Goal: Information Seeking & Learning: Learn about a topic

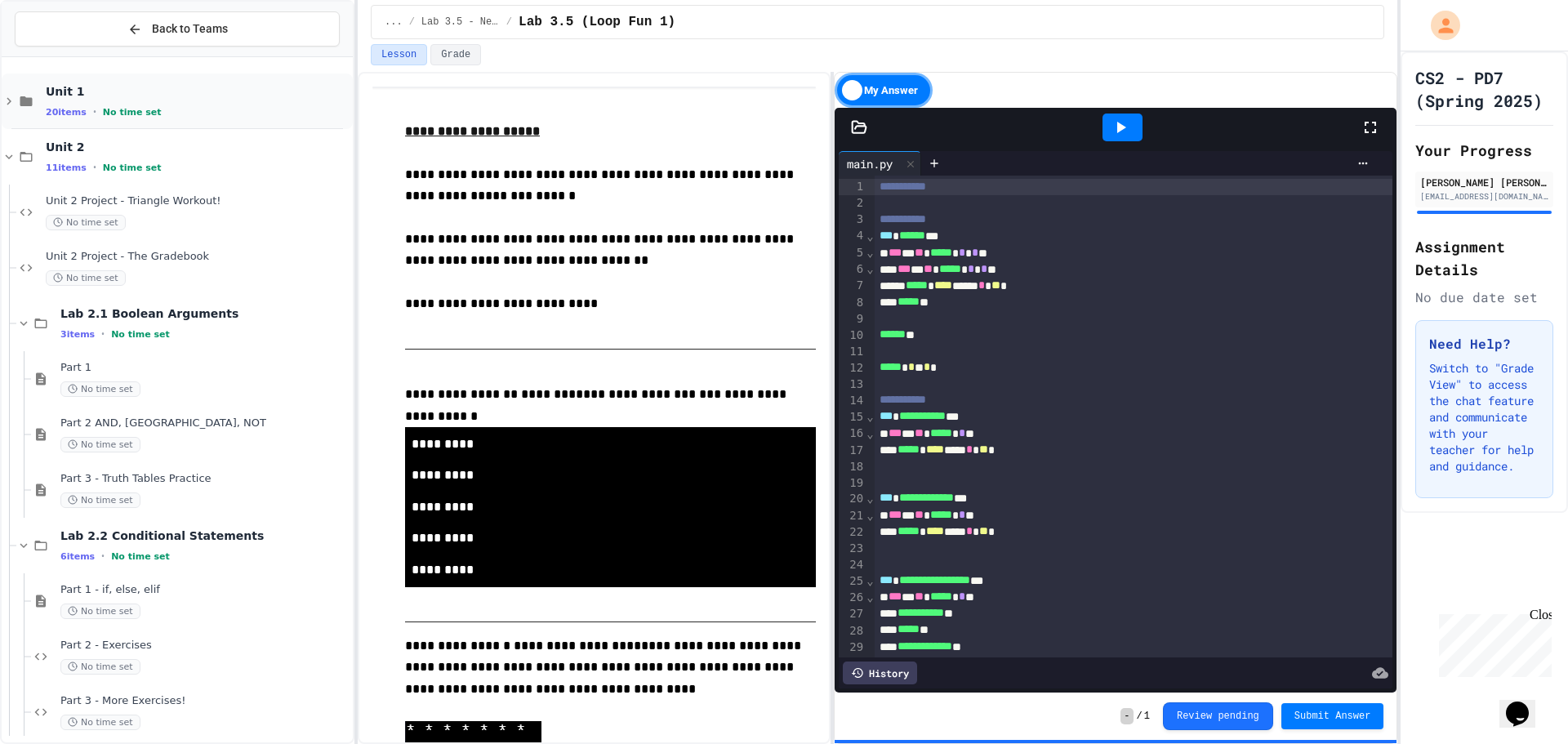
click at [272, 97] on span "Unit 1" at bounding box center [197, 91] width 304 height 15
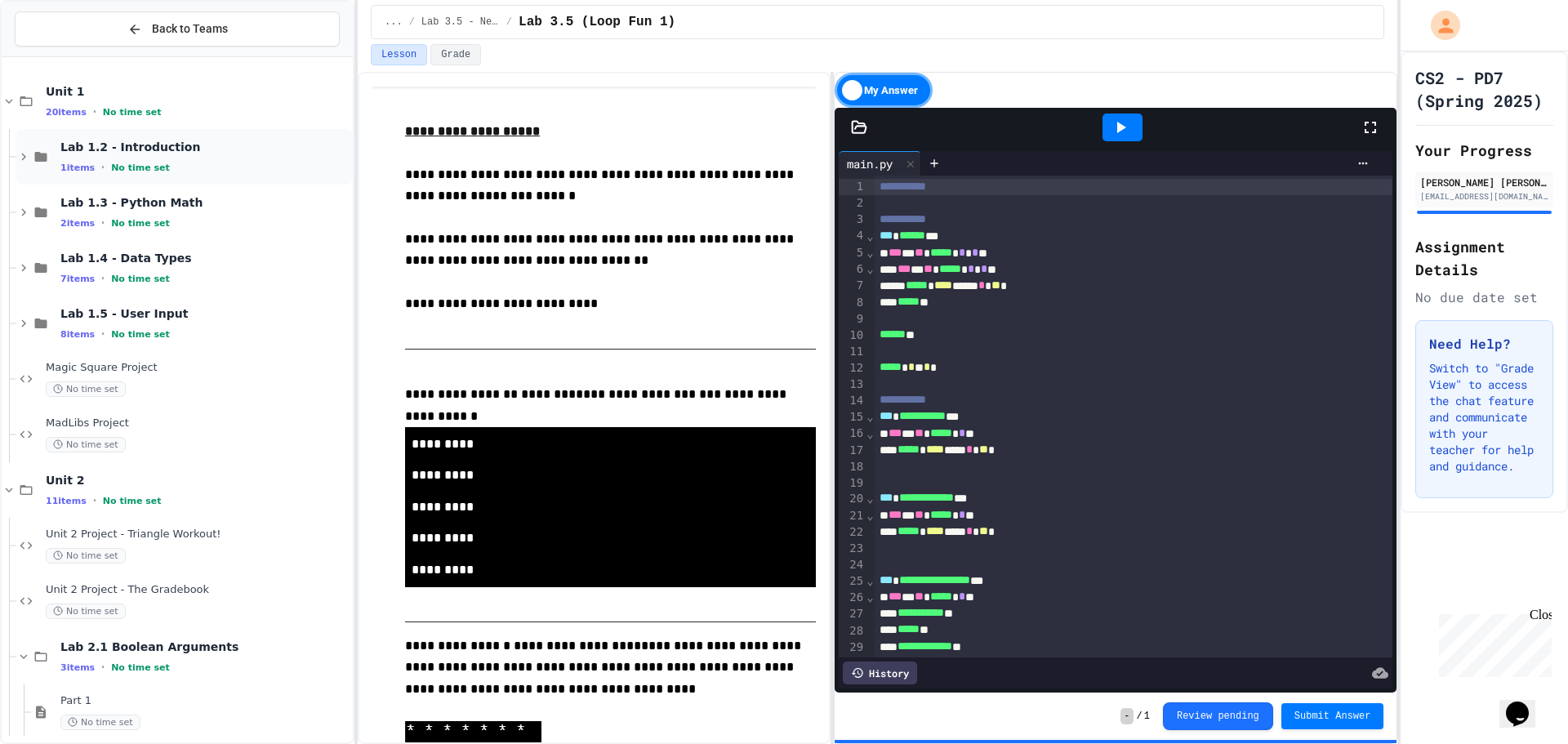
click at [224, 148] on span "Lab 1.2 - Introduction" at bounding box center [204, 147] width 289 height 15
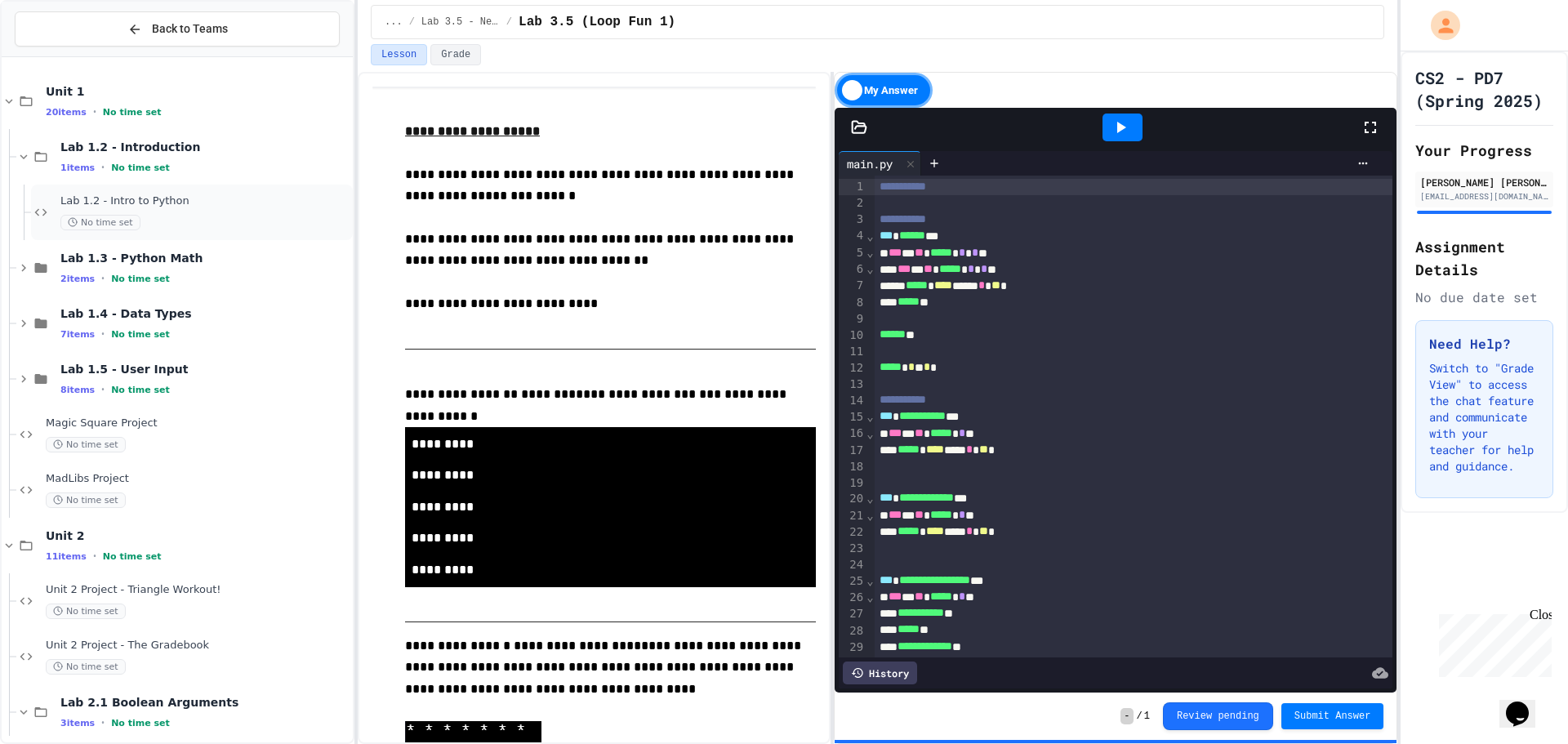
click at [210, 220] on div "No time set" at bounding box center [204, 223] width 289 height 16
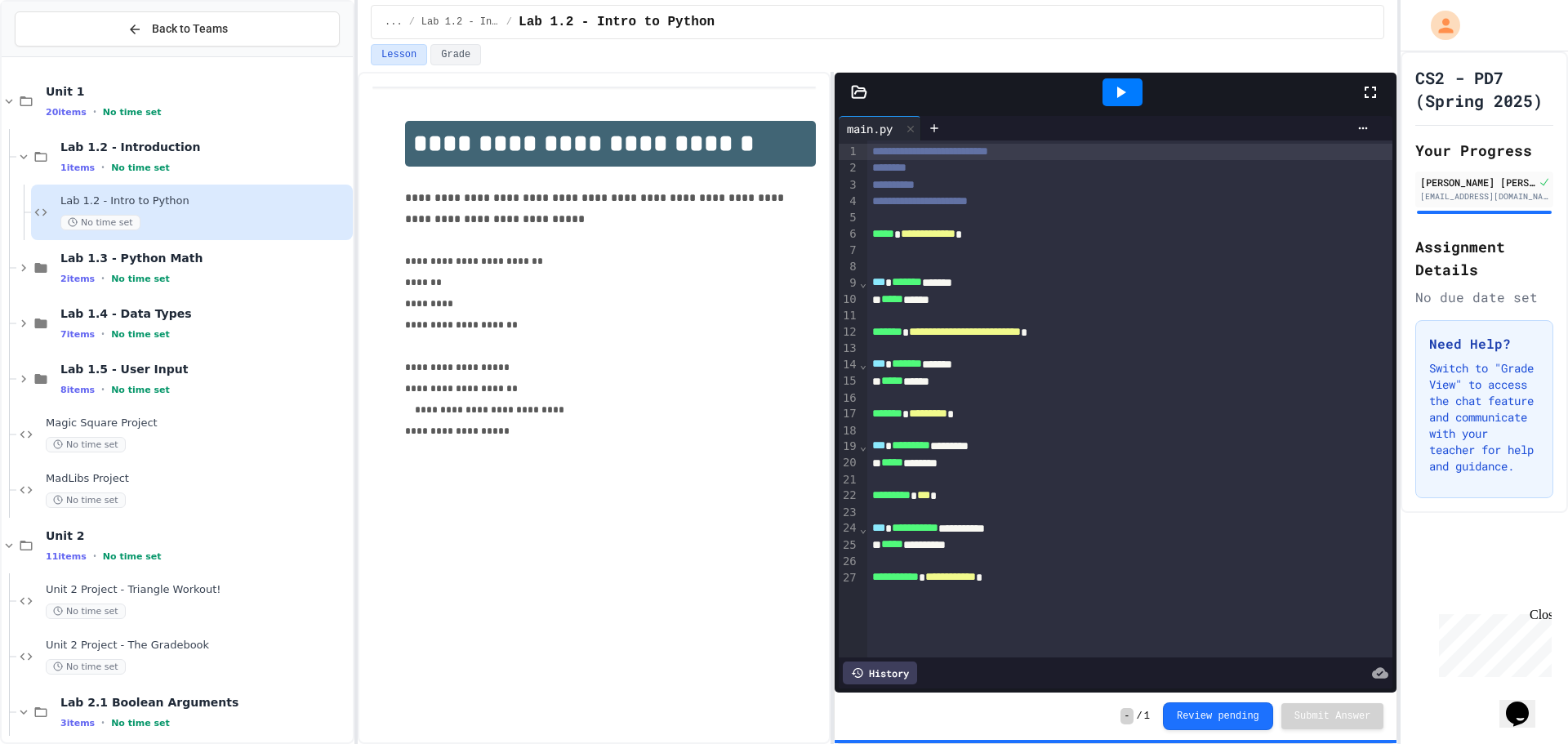
click at [1503, 474] on p "Switch to "Grade View" to access the chat feature and communicate with your tea…" at bounding box center [1484, 417] width 110 height 114
click at [450, 63] on button "Grade" at bounding box center [456, 55] width 51 height 21
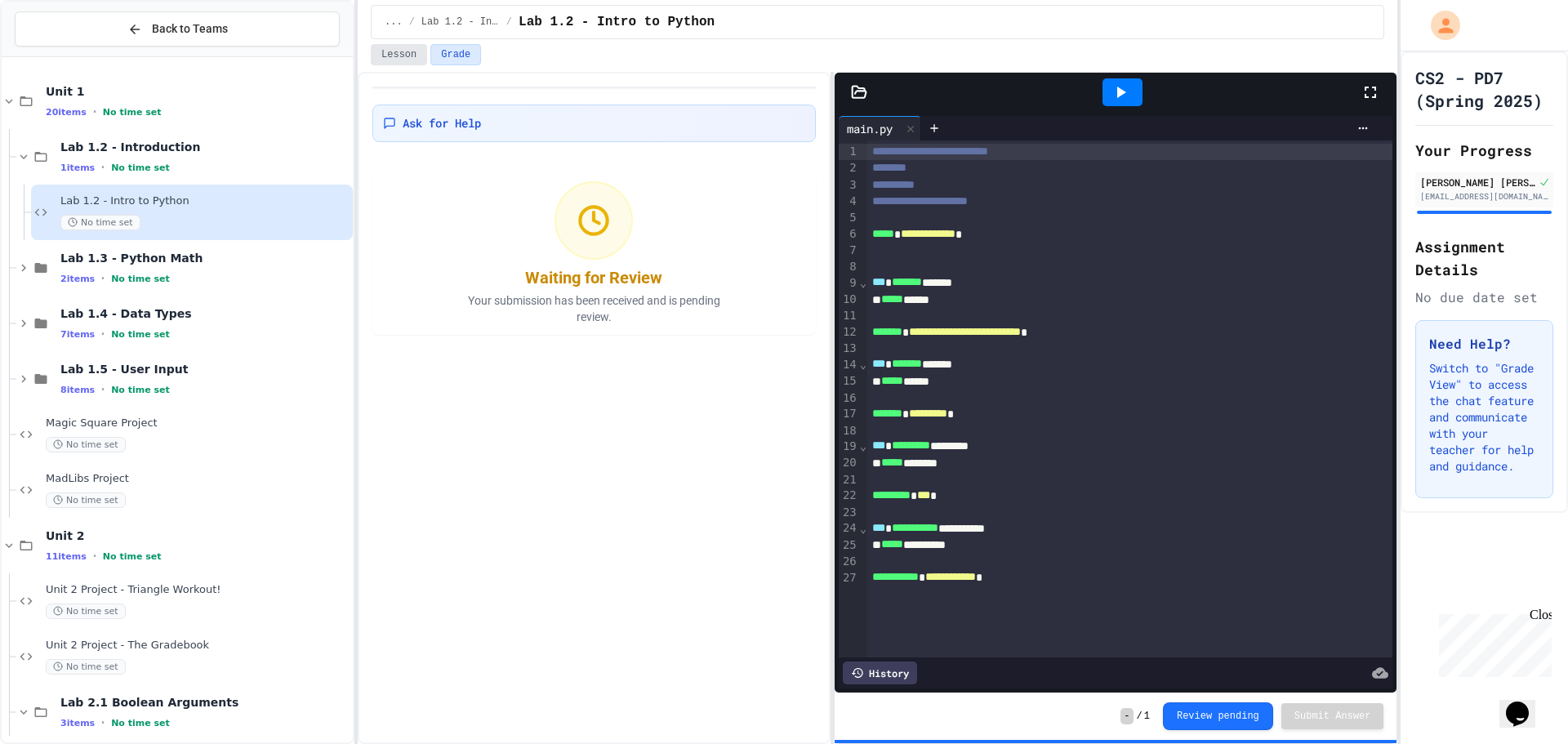
click at [420, 50] on button "Lesson" at bounding box center [399, 55] width 57 height 21
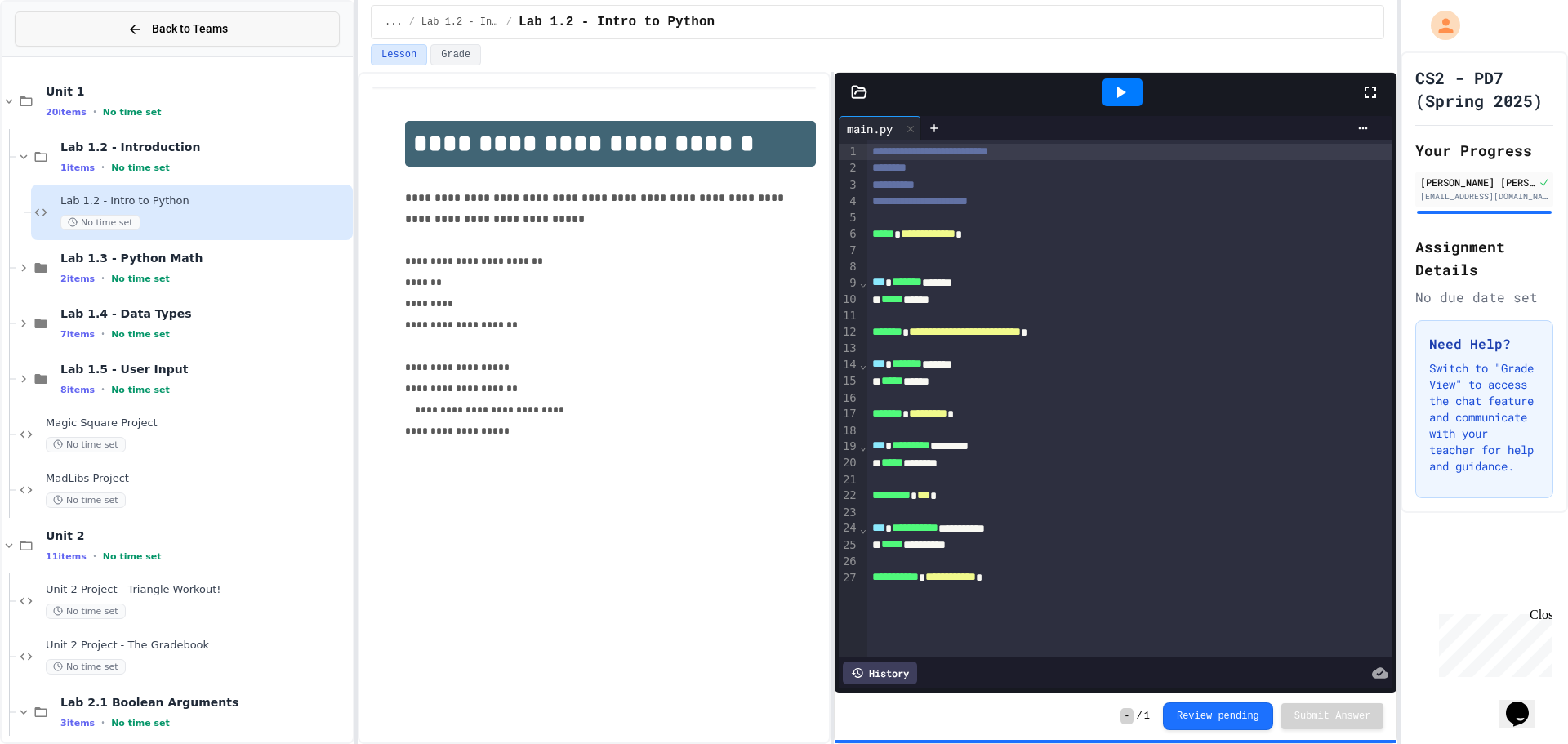
click at [223, 28] on span "Back to Teams" at bounding box center [189, 29] width 76 height 17
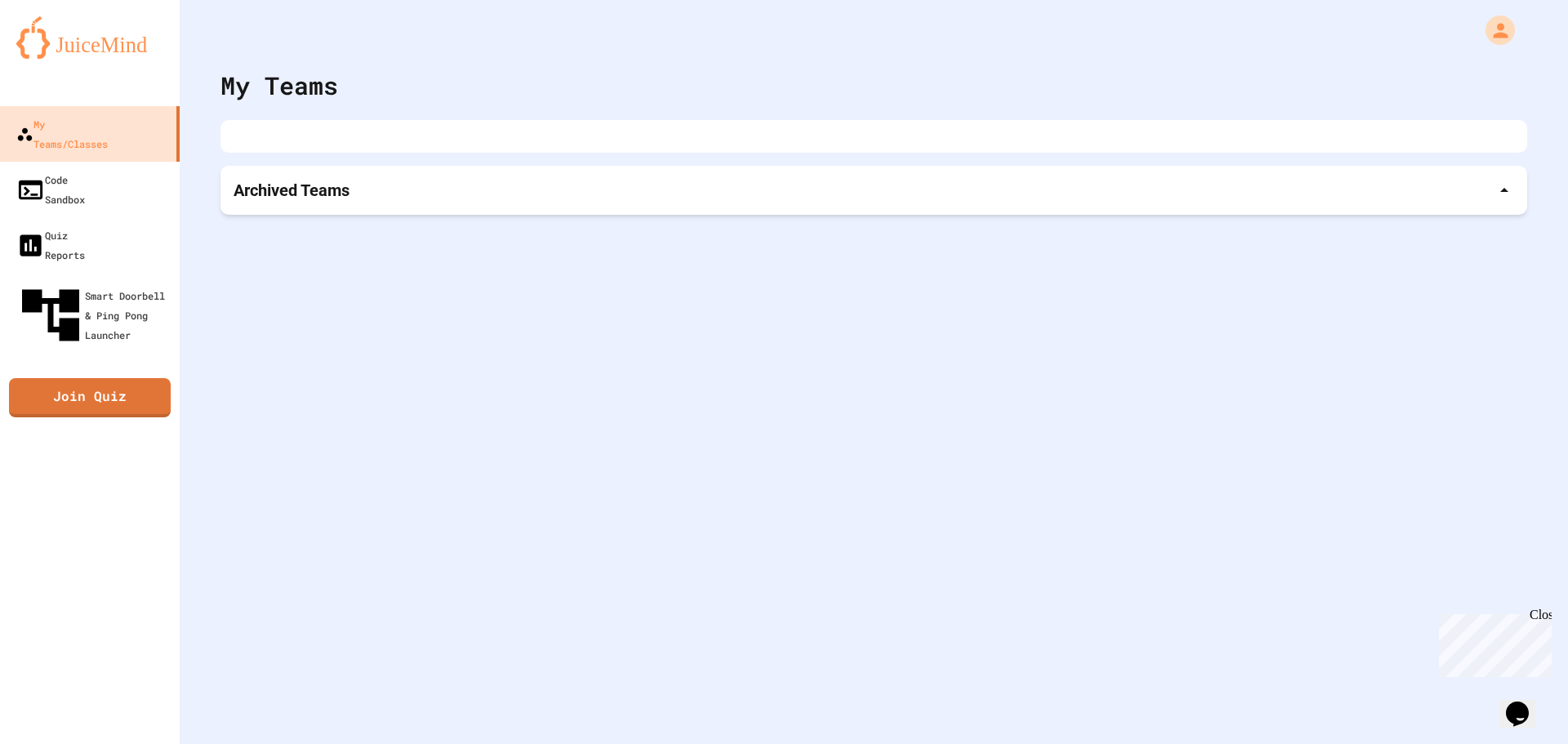
click at [291, 210] on div "Archived Teams" at bounding box center [874, 190] width 1306 height 49
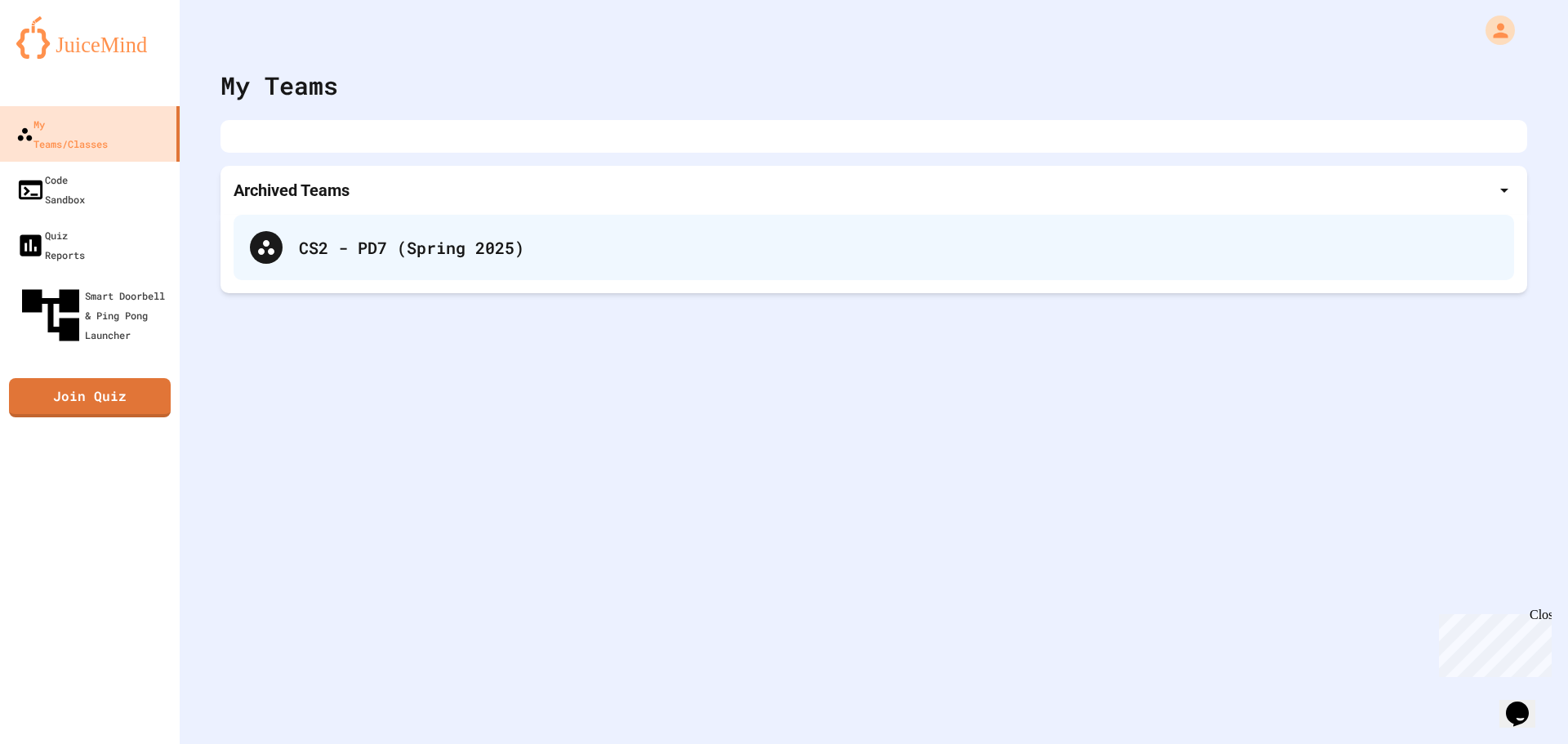
click at [251, 272] on div "CS2 - PD7 (Spring 2025)" at bounding box center [873, 247] width 1280 height 65
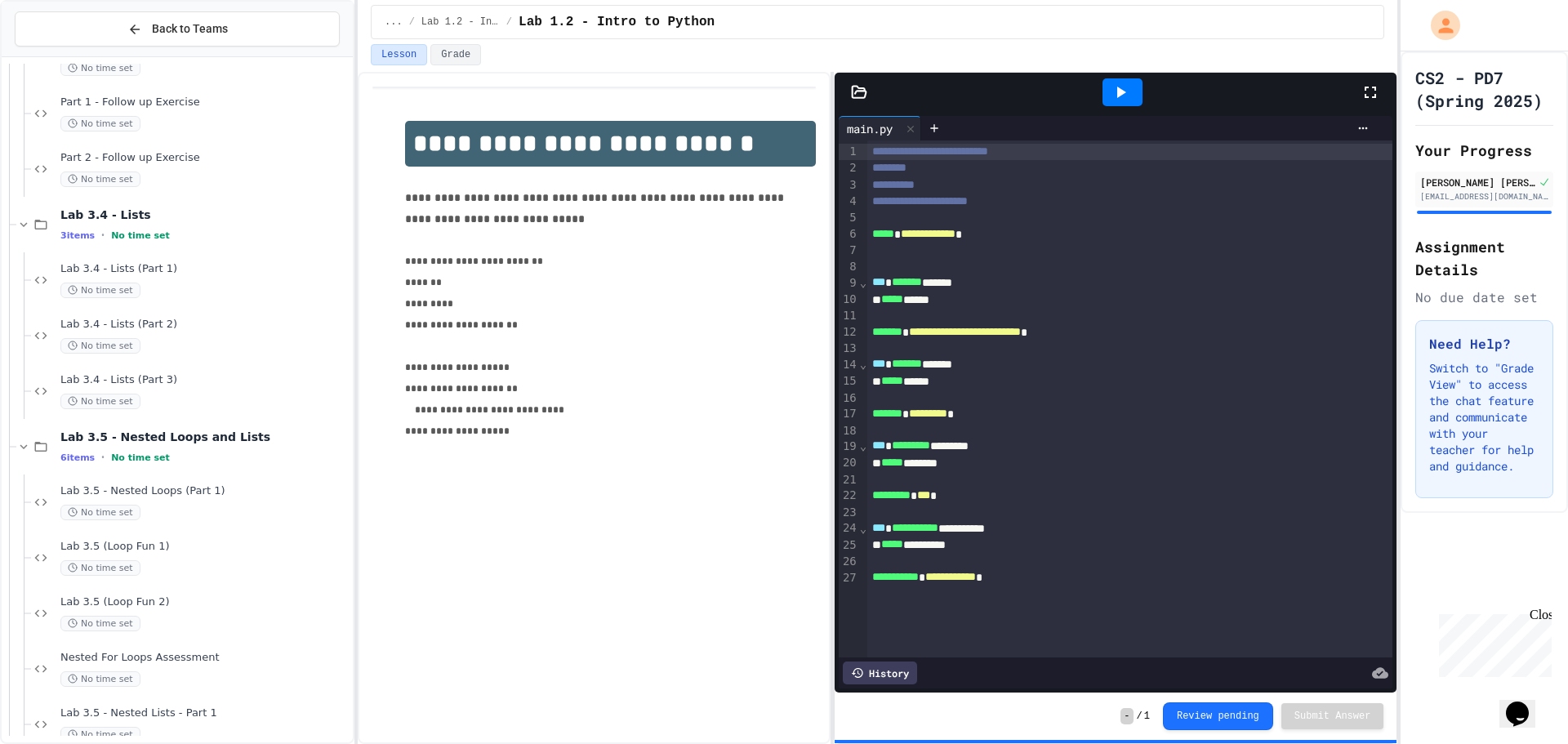
scroll to position [1624, 0]
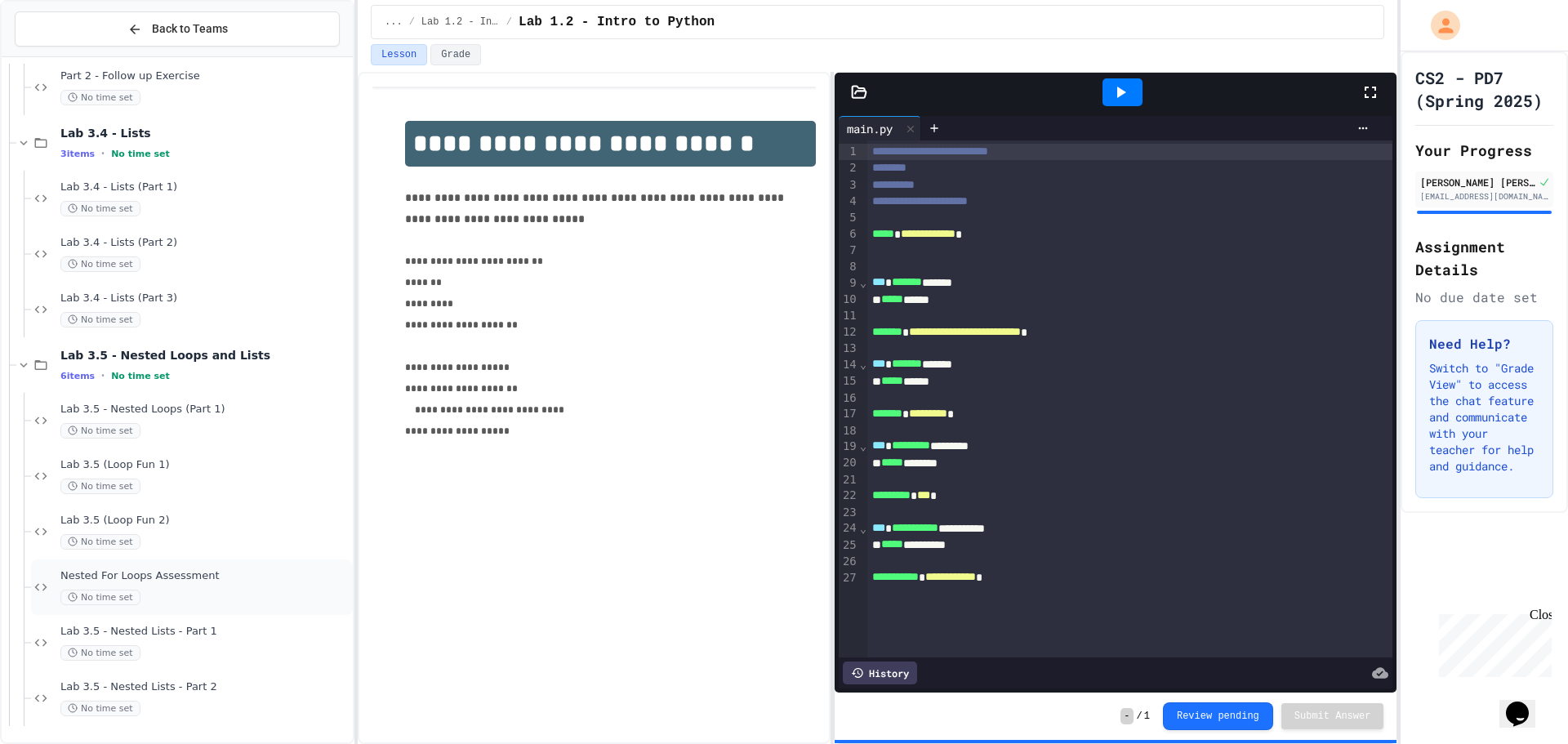
click at [225, 571] on span "Nested For Loops Assessment" at bounding box center [204, 576] width 289 height 14
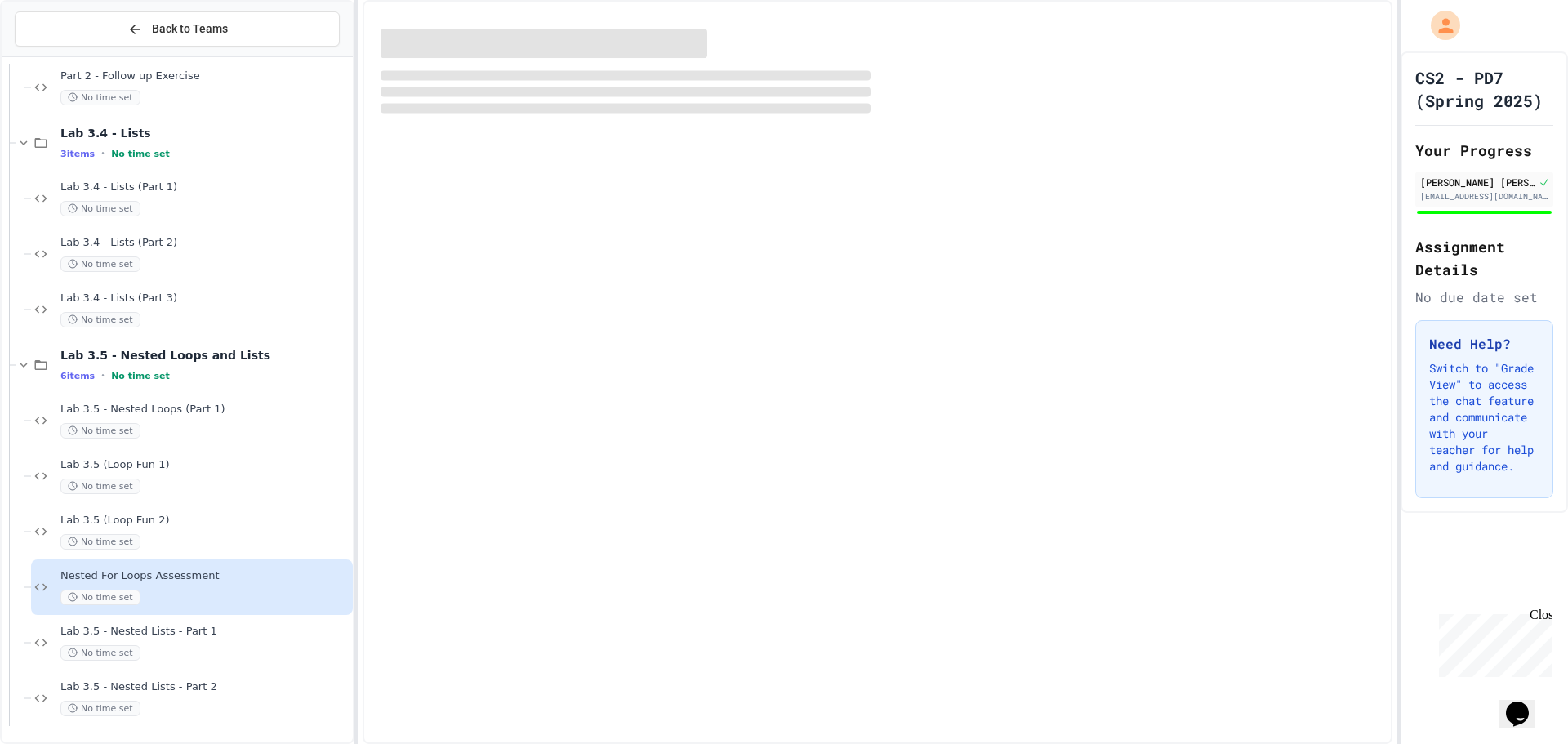
scroll to position [1605, 0]
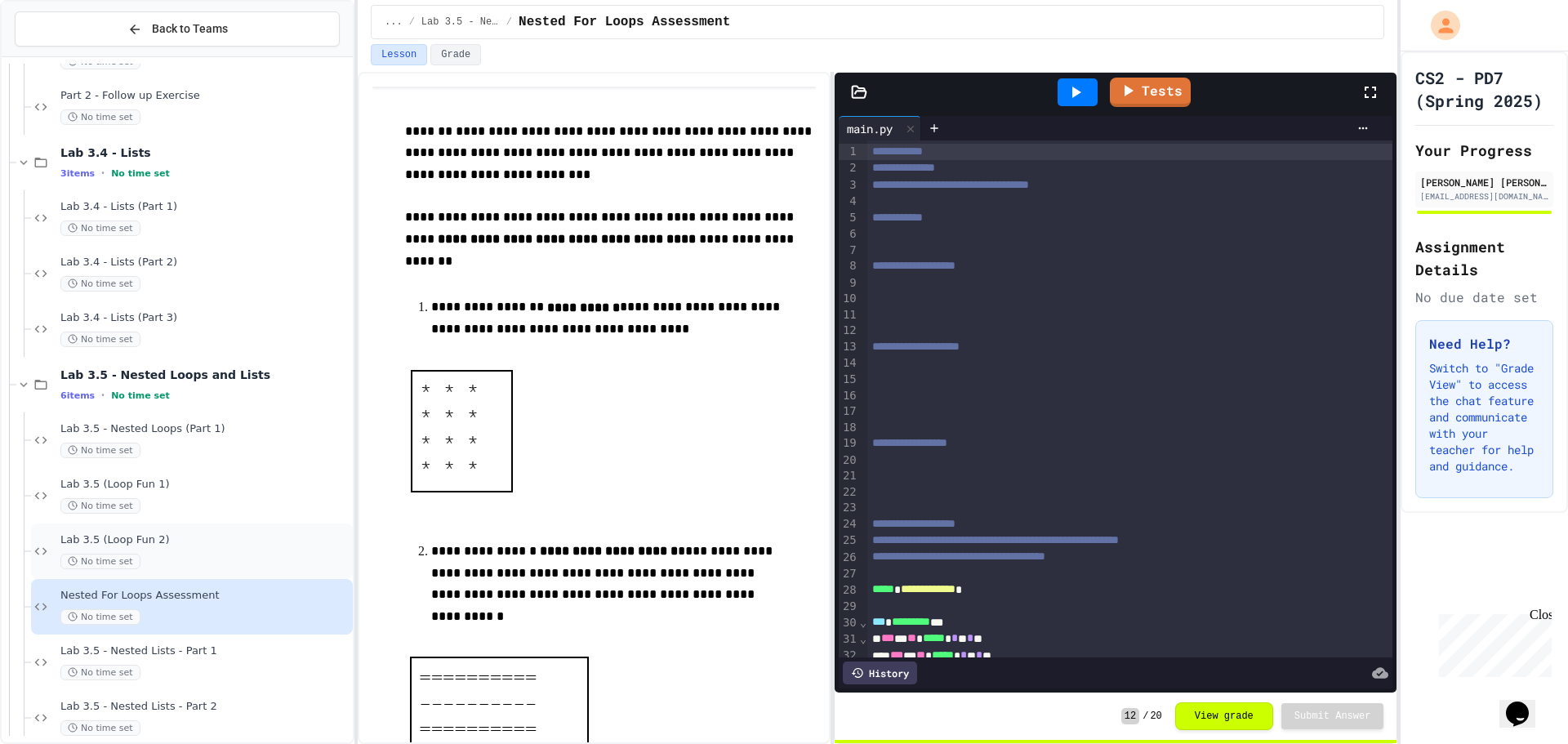
click at [261, 540] on span "Lab 3.5 (Loop Fun 2)" at bounding box center [204, 541] width 289 height 14
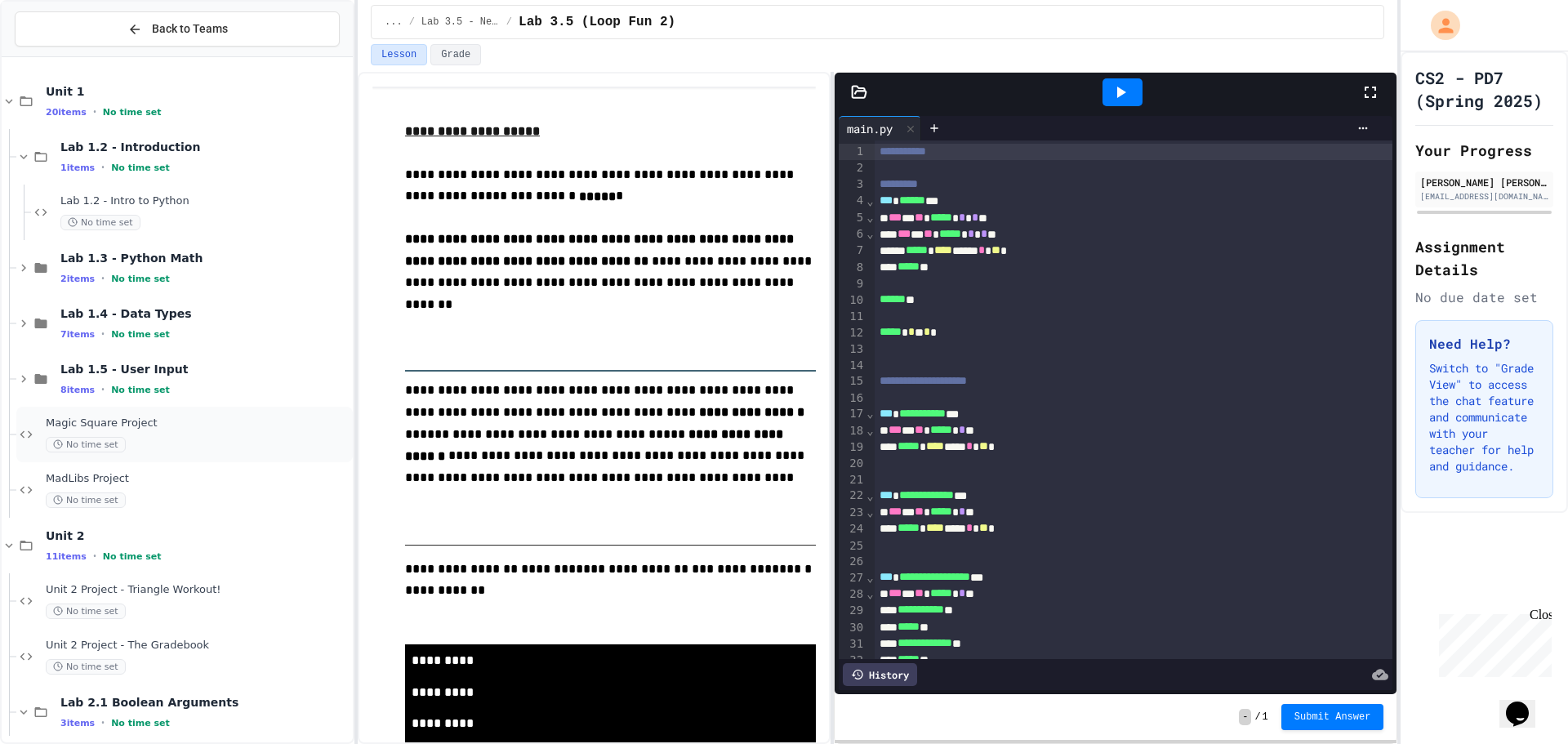
click at [267, 454] on div "Magic Square Project No time set" at bounding box center [184, 435] width 336 height 56
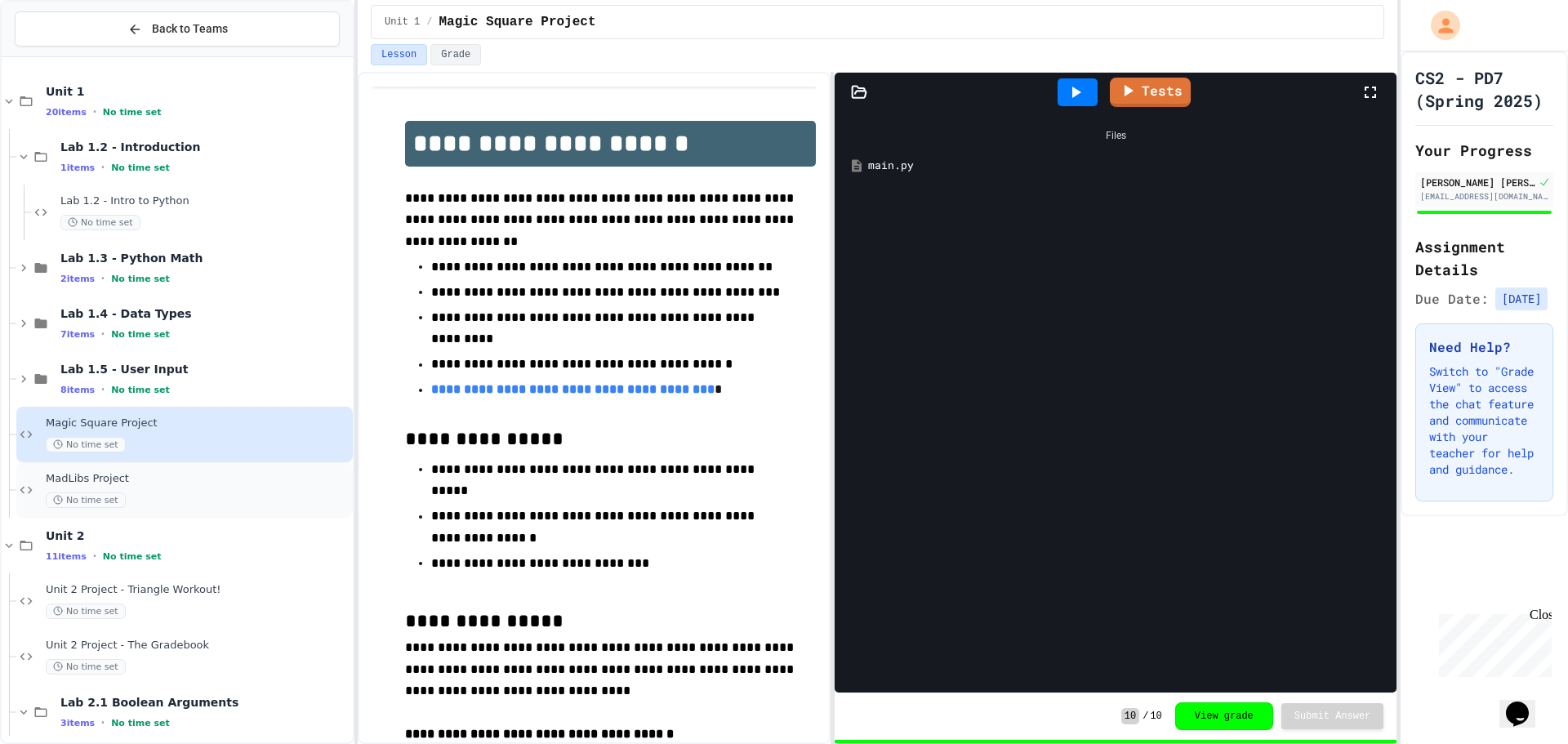
click at [259, 474] on span "MadLibs Project" at bounding box center [197, 479] width 304 height 14
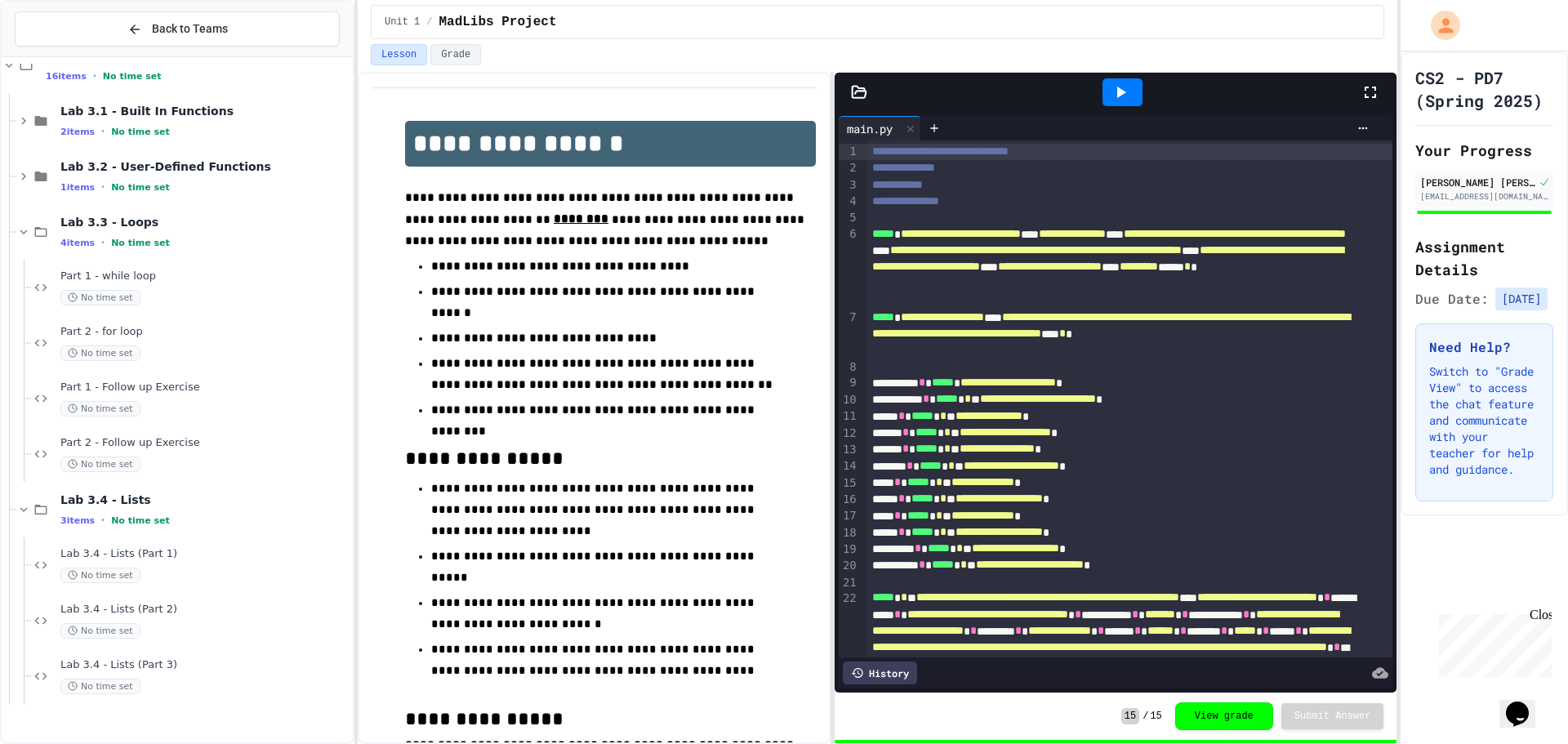
scroll to position [1306, 0]
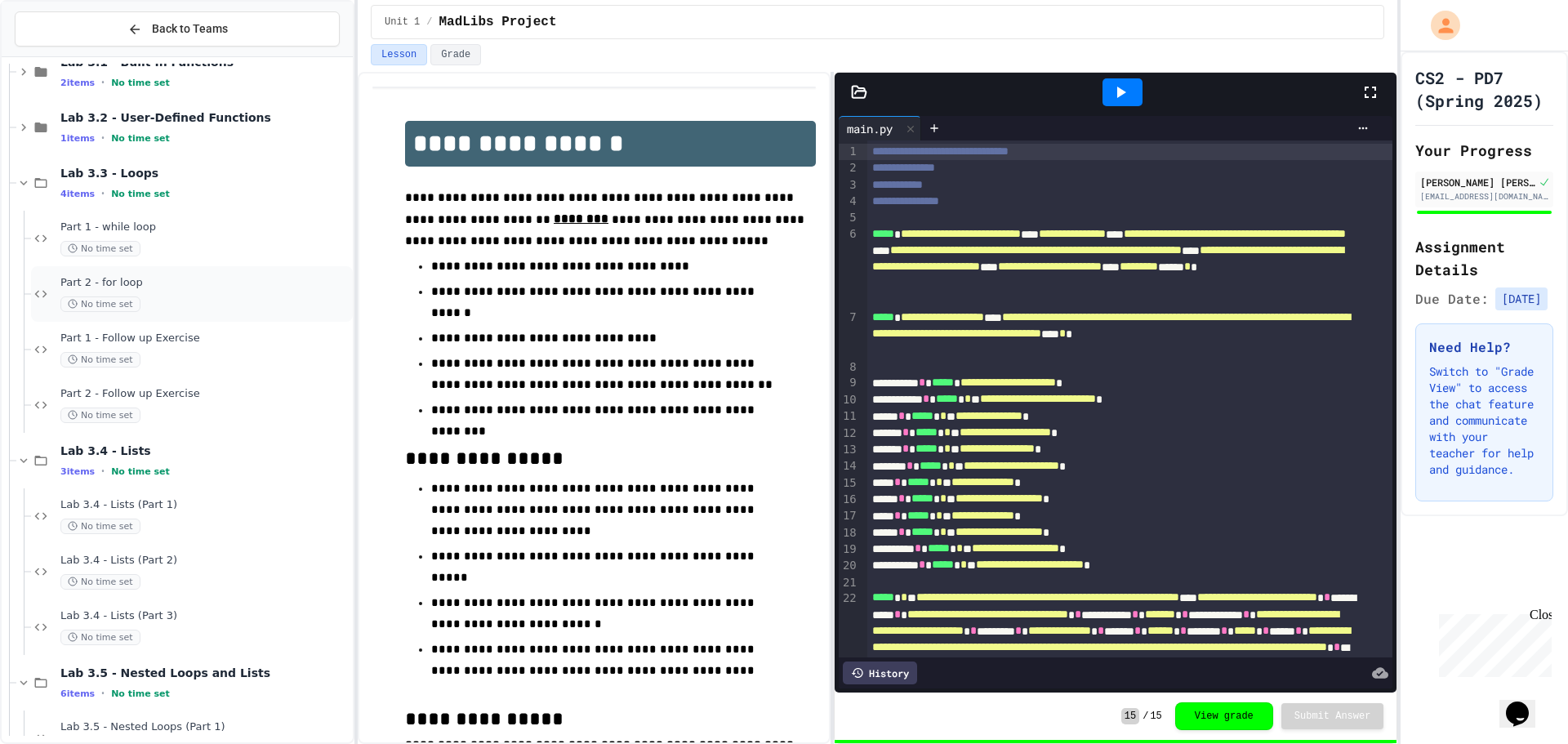
click at [221, 281] on span "Part 2 - for loop" at bounding box center [204, 283] width 289 height 14
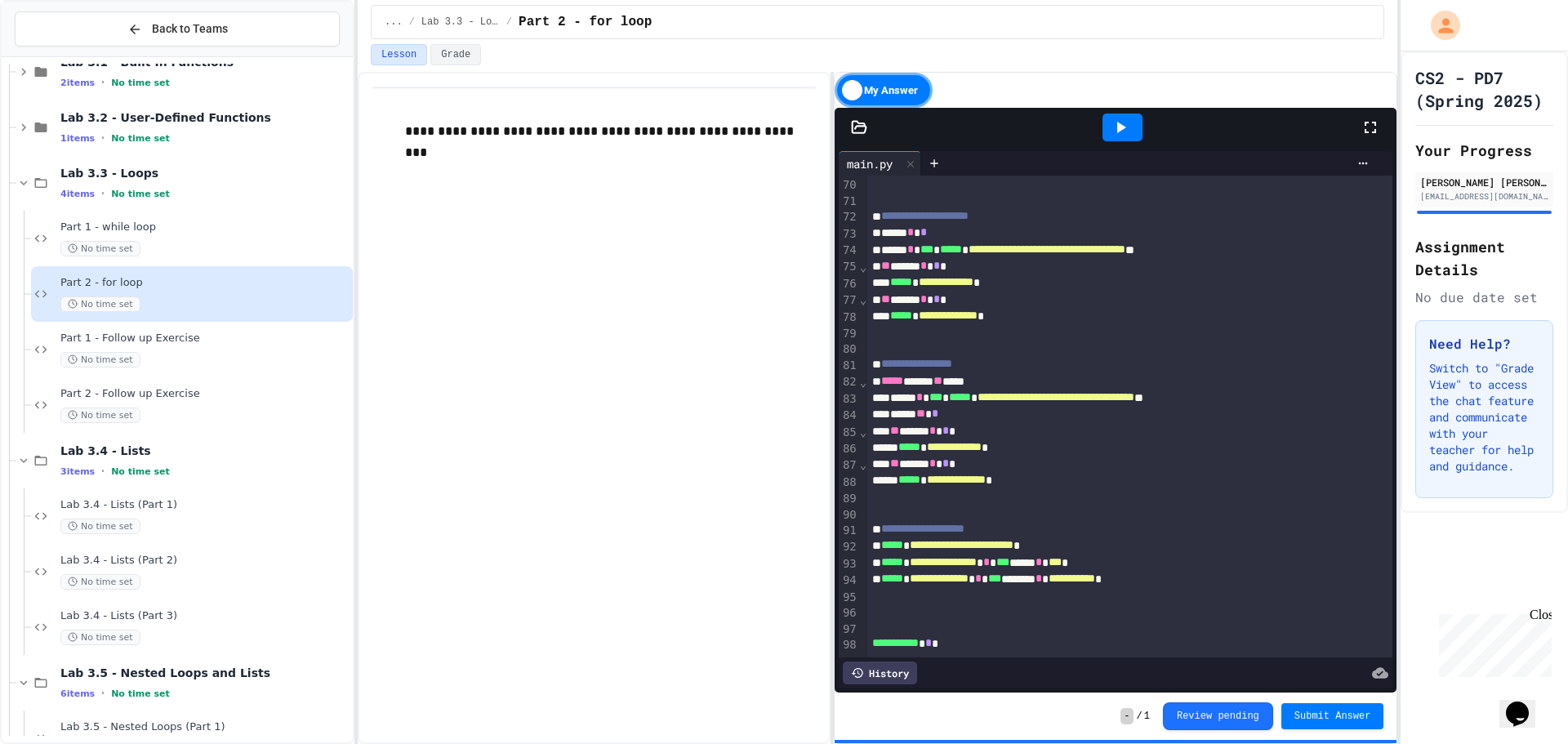
scroll to position [1159, 0]
